Goal: Check status: Check status

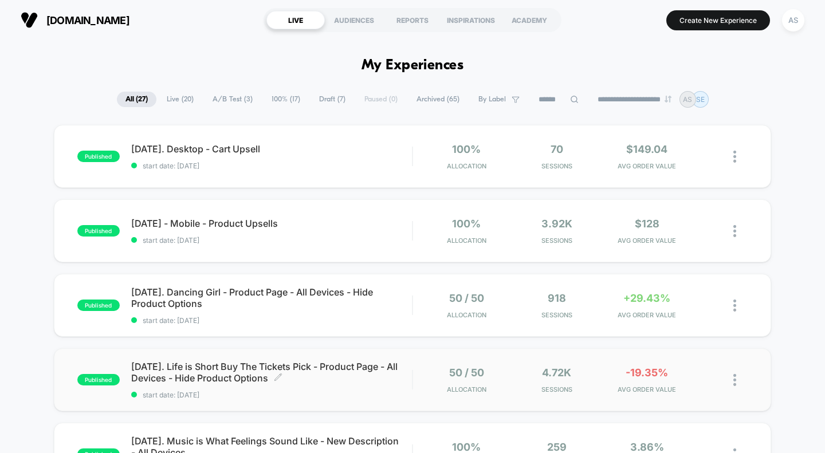
click at [252, 374] on span "[DATE]. Life is Short Buy The Tickets Pick - Product Page - All Devices - Hide …" at bounding box center [271, 372] width 281 height 23
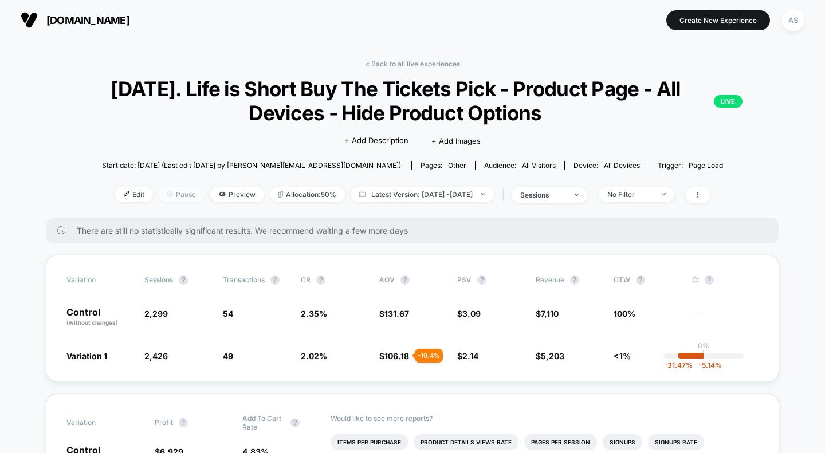
click at [165, 193] on span "Pause" at bounding box center [182, 194] width 46 height 15
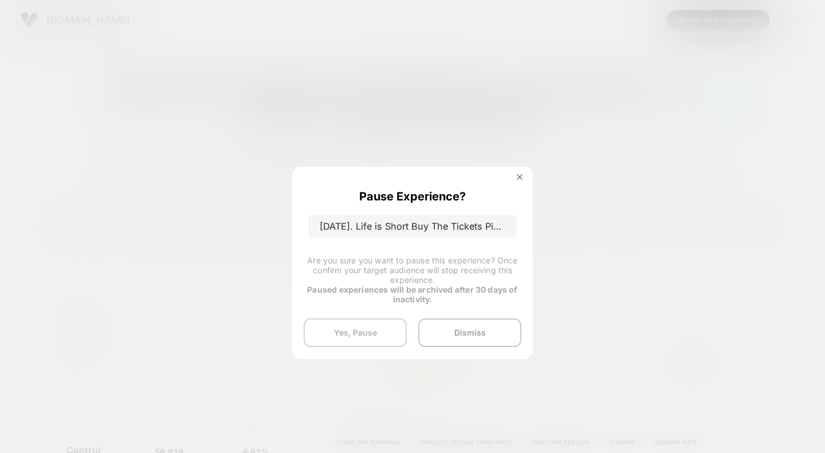
click at [376, 329] on button "Yes, Pause" at bounding box center [355, 333] width 103 height 29
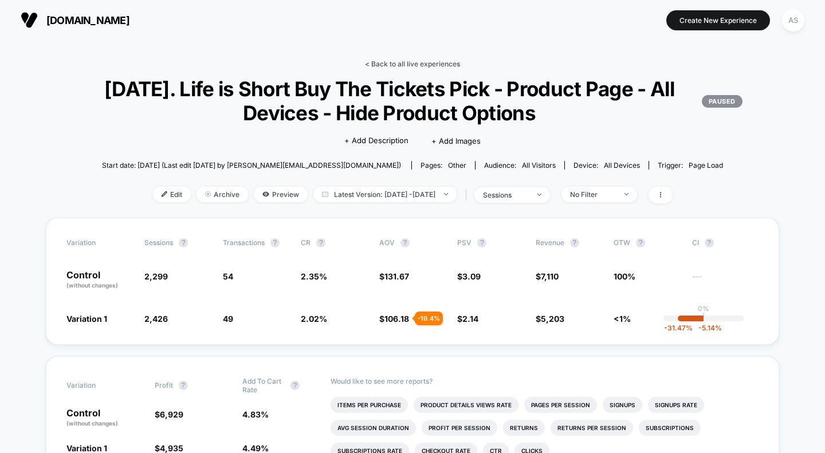
click at [428, 62] on link "< Back to all live experiences" at bounding box center [412, 64] width 95 height 9
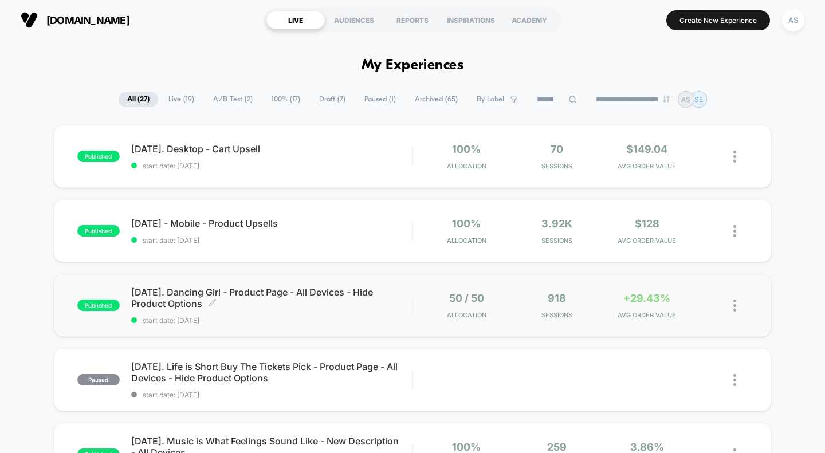
click at [289, 291] on span "[DATE]. Dancing Girl - Product Page - All Devices - Hide Product Options Click …" at bounding box center [271, 298] width 281 height 23
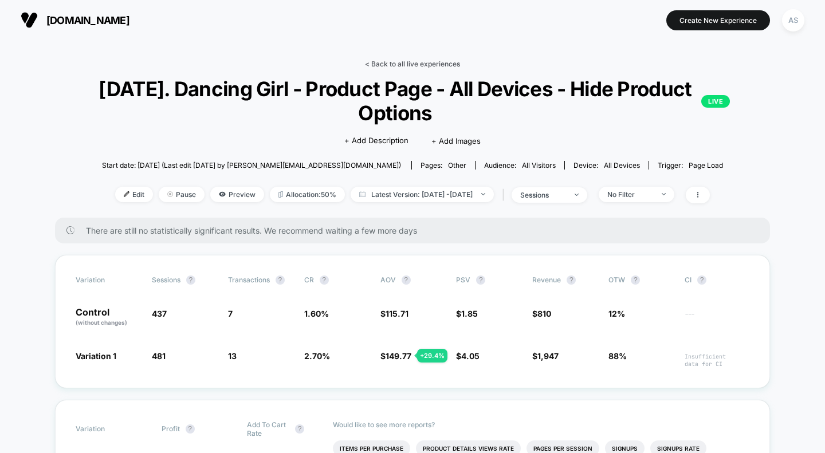
click at [393, 64] on link "< Back to all live experiences" at bounding box center [412, 64] width 95 height 9
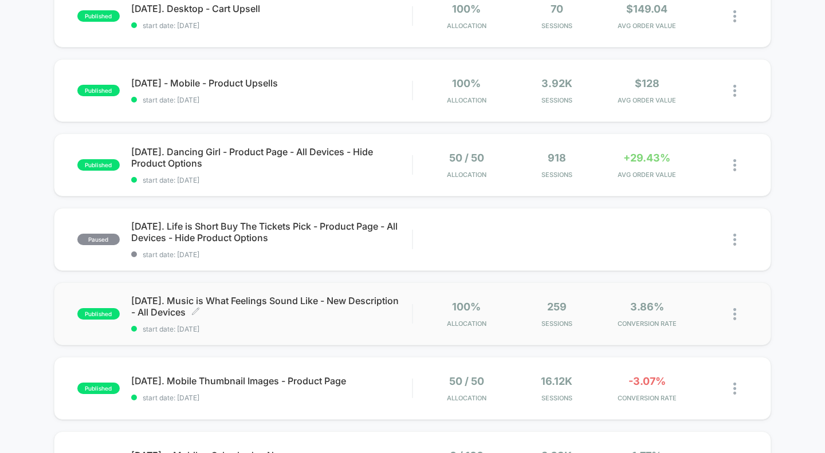
scroll to position [141, 0]
click at [281, 373] on div "published [DATE]. Mobile Thumbnail Images - Product Page start date: [DATE] 50 …" at bounding box center [413, 388] width 718 height 63
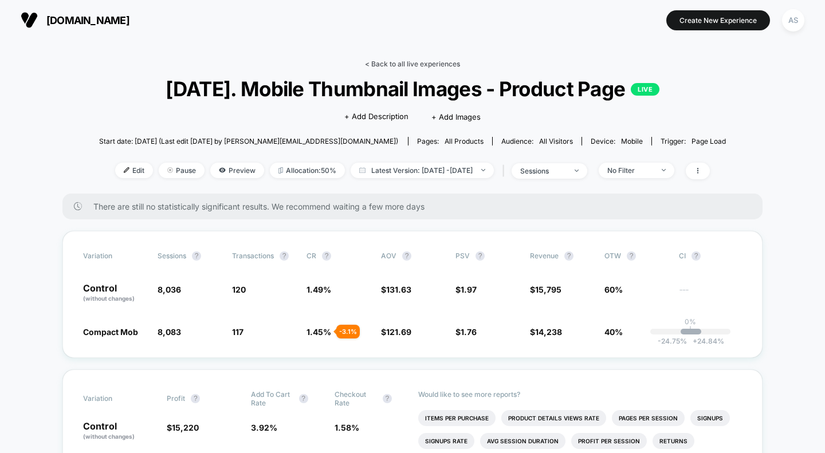
click at [421, 66] on link "< Back to all live experiences" at bounding box center [412, 64] width 95 height 9
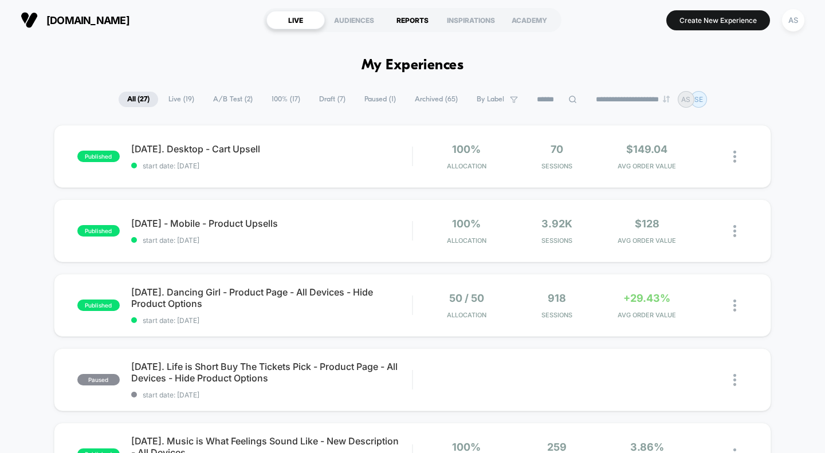
click at [402, 15] on div "REPORTS" at bounding box center [412, 20] width 58 height 18
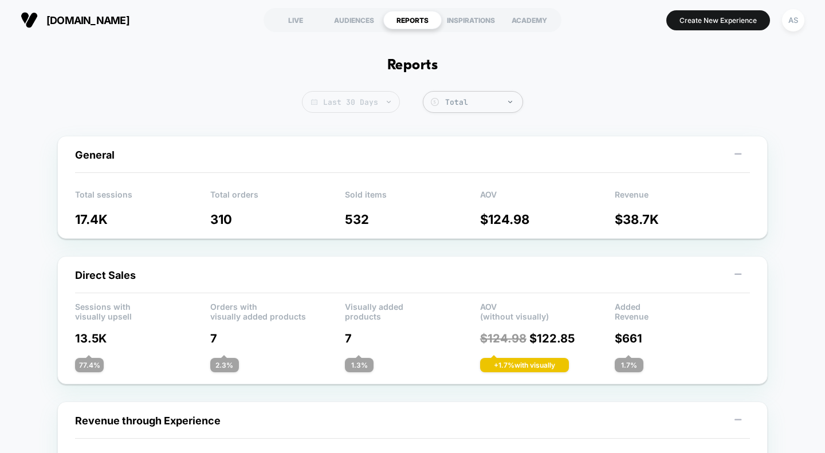
click at [359, 104] on span "Last 30 Days" at bounding box center [351, 102] width 98 height 22
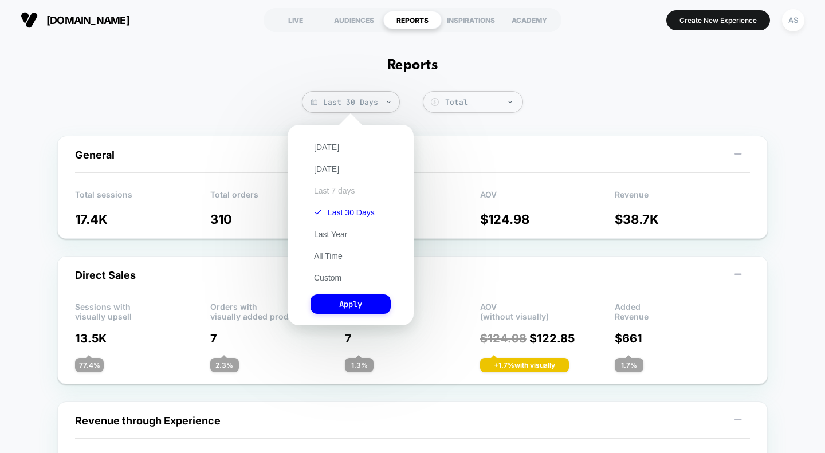
click at [326, 195] on button "Last 7 days" at bounding box center [335, 191] width 48 height 10
click at [343, 304] on button "Apply" at bounding box center [351, 304] width 80 height 19
